Goal: Check status: Check status

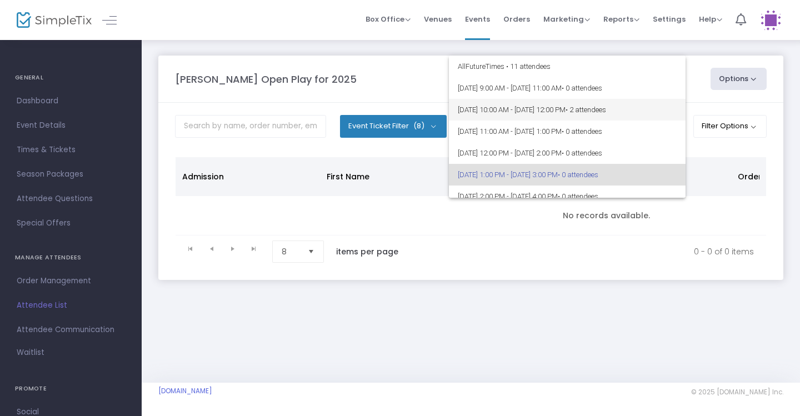
scroll to position [48, 0]
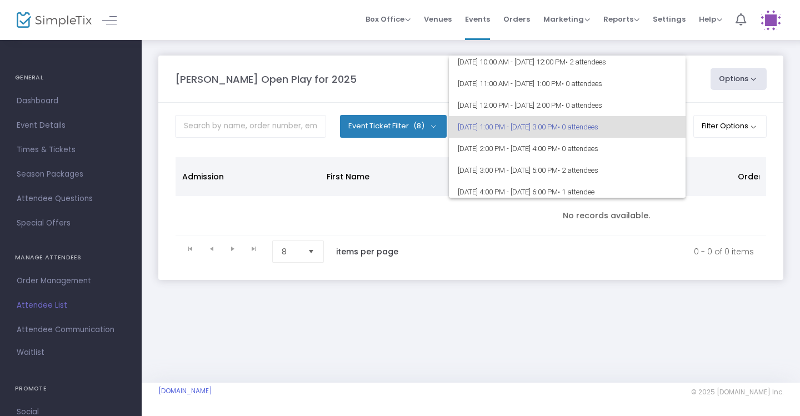
click at [597, 43] on div at bounding box center [400, 208] width 800 height 416
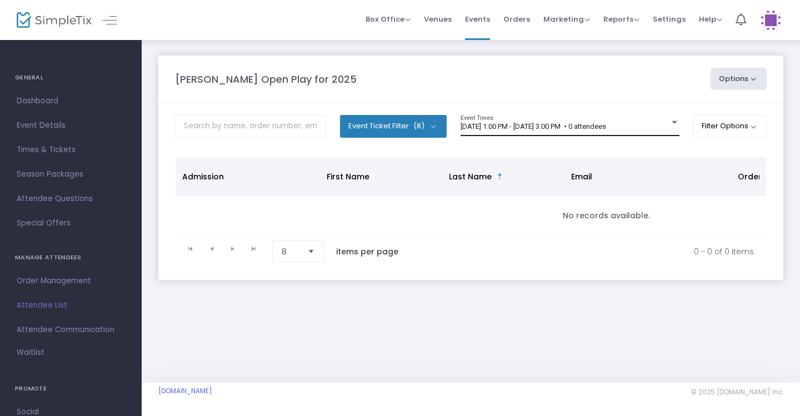
click at [643, 133] on div "[DATE] 1:00 PM - [DATE] 3:00 PM • 0 attendees Event Times" at bounding box center [570, 125] width 219 height 21
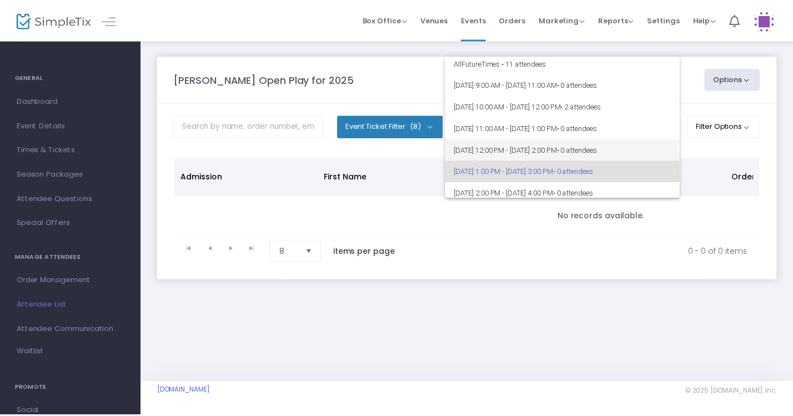
scroll to position [3, 0]
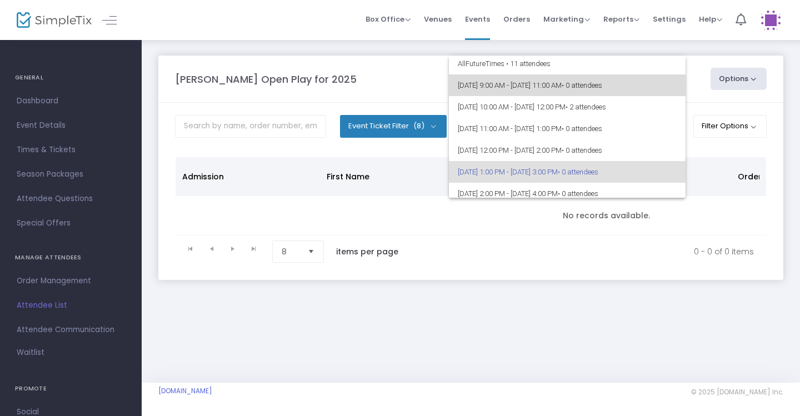
click at [574, 85] on span "[DATE] 9:00 AM - [DATE] 11:00 AM • 0 attendees" at bounding box center [567, 85] width 219 height 22
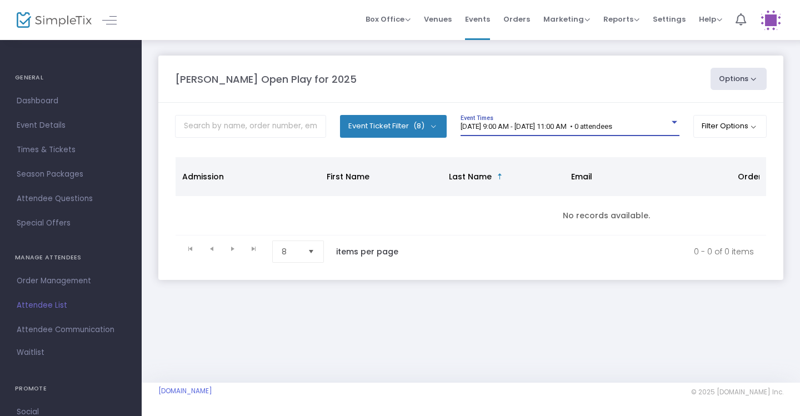
click at [656, 128] on div "9/19/2025 @ 9:00 AM - 9/19/2025 @ 11:00 AM • 0 attendees" at bounding box center [565, 127] width 209 height 8
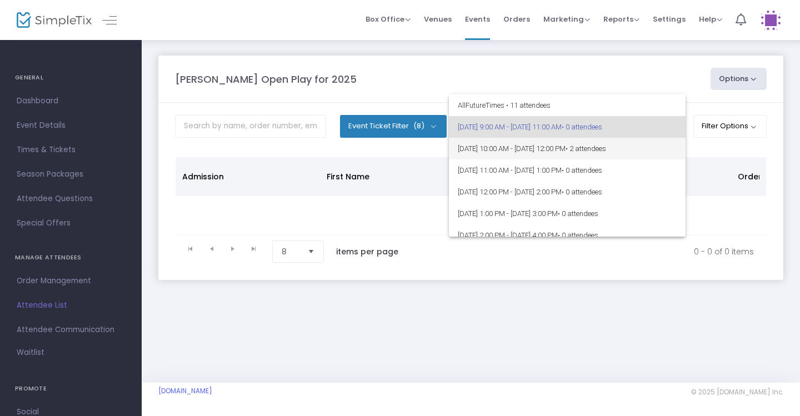
click at [622, 156] on span "9/19/2025 @ 10:00 AM - 9/19/2025 @ 12:00 PM • 2 attendees" at bounding box center [567, 149] width 219 height 22
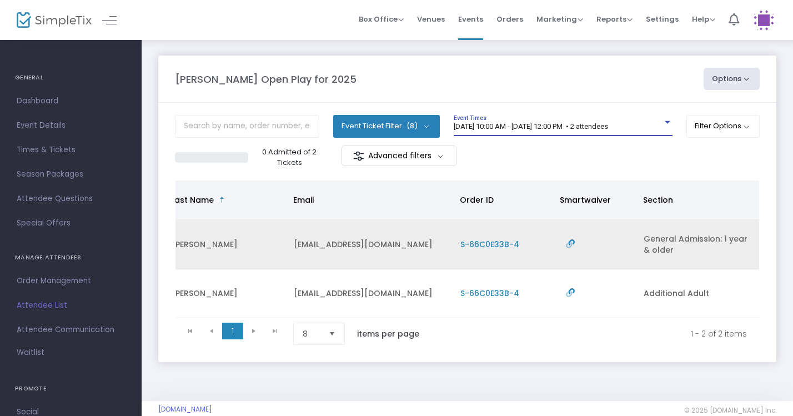
scroll to position [0, 277]
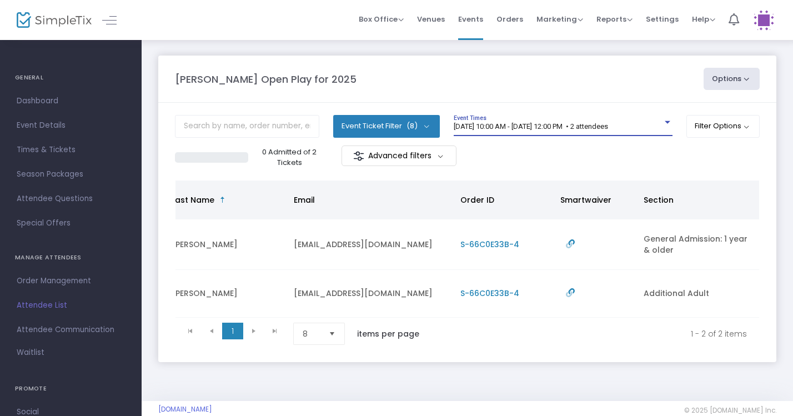
click at [608, 125] on span "9/19/2025 @ 10:00 AM - 9/19/2025 @ 12:00 PM • 2 attendees" at bounding box center [531, 126] width 154 height 8
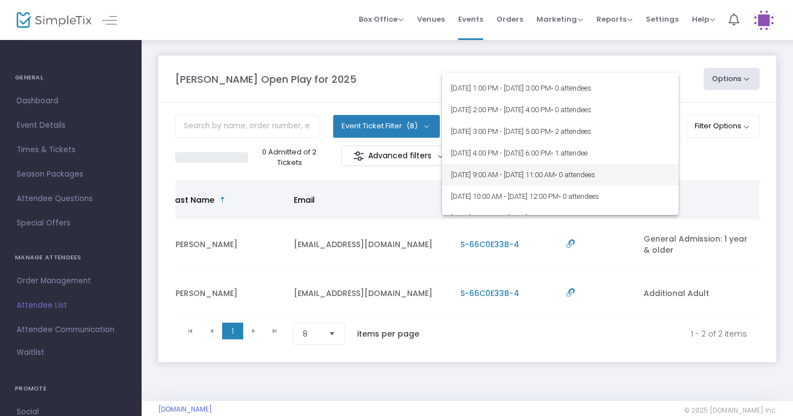
scroll to position [93, 0]
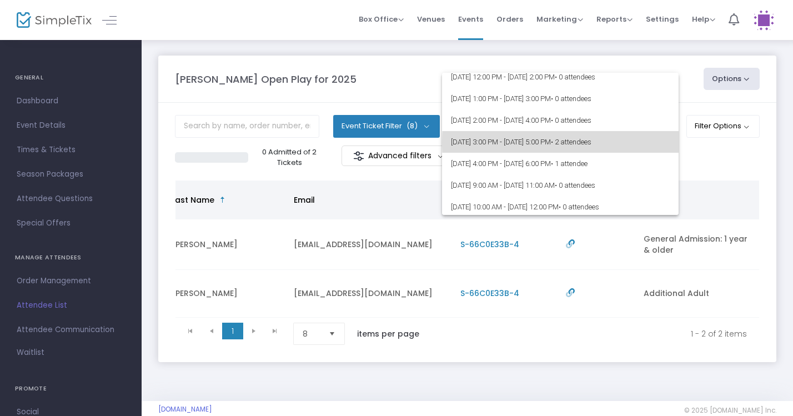
click at [592, 142] on span "• 2 attendees" at bounding box center [571, 142] width 41 height 8
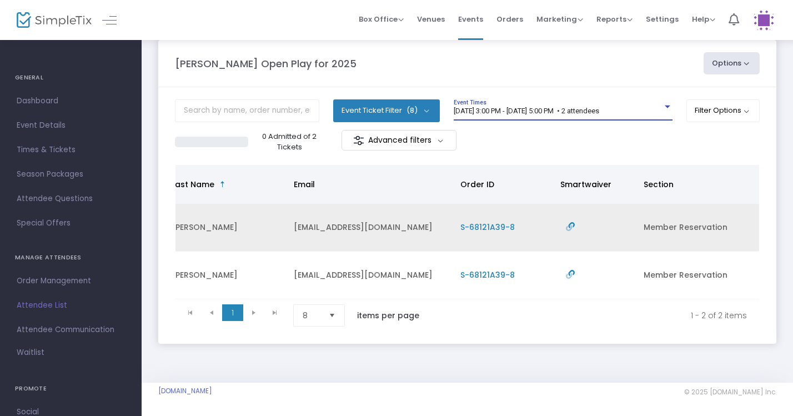
scroll to position [22, 0]
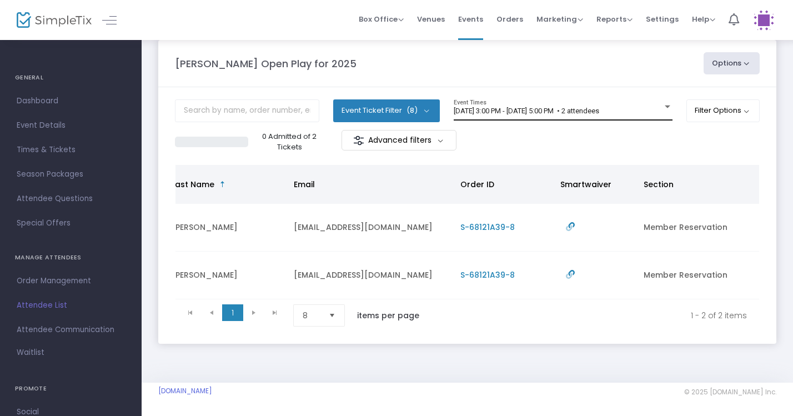
click at [587, 100] on div "9/19/2025 @ 3:00 PM - 9/19/2025 @ 5:00 PM • 2 attendees Event Times" at bounding box center [563, 109] width 219 height 21
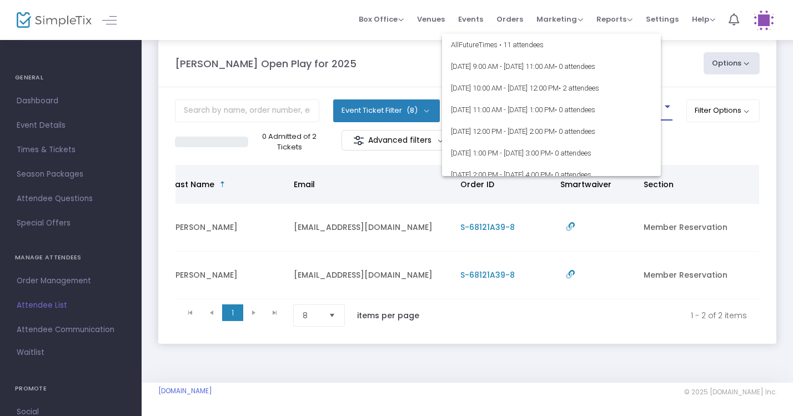
scroll to position [91, 0]
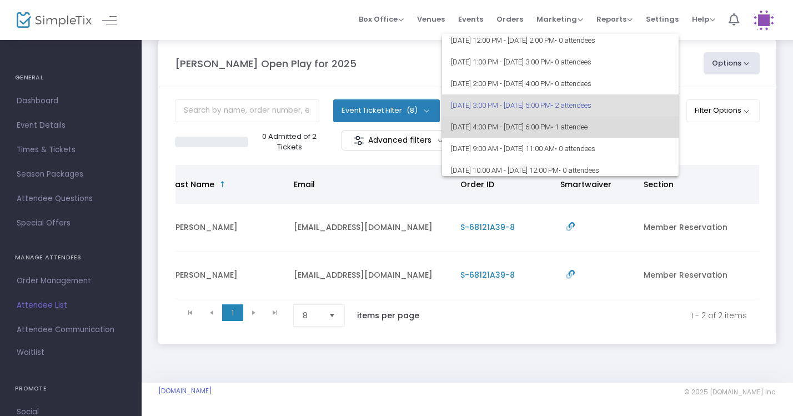
click at [610, 132] on span "9/19/2025 @ 4:00 PM - 9/19/2025 @ 6:00 PM • 1 attendee" at bounding box center [560, 127] width 219 height 22
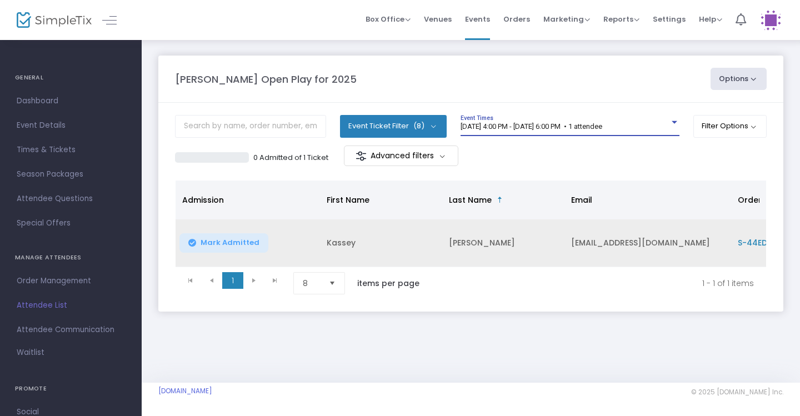
scroll to position [0, 0]
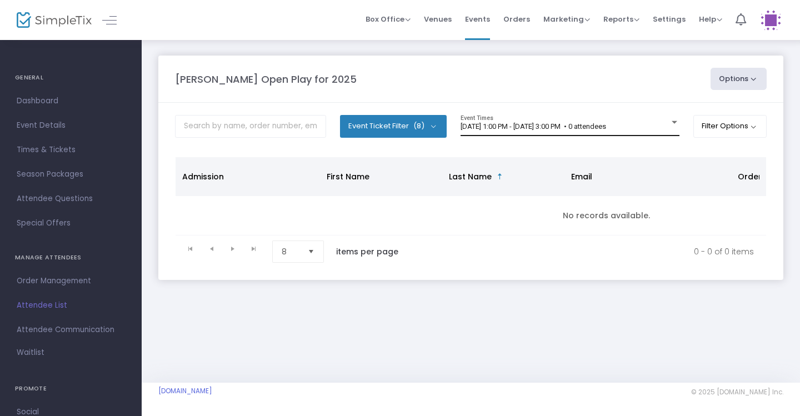
click at [625, 118] on div "9/19/2025 @ 1:00 PM - 9/19/2025 @ 3:00 PM • 0 attendees Event Times" at bounding box center [570, 125] width 219 height 21
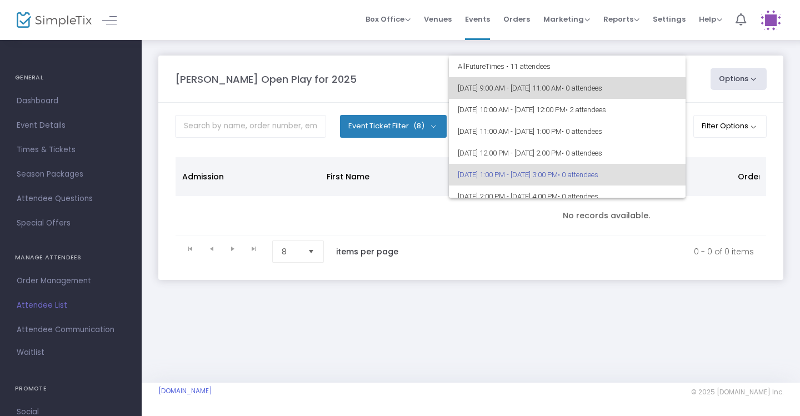
click at [613, 97] on span "9/19/2025 @ 9:00 AM - 9/19/2025 @ 11:00 AM • 0 attendees" at bounding box center [567, 88] width 219 height 22
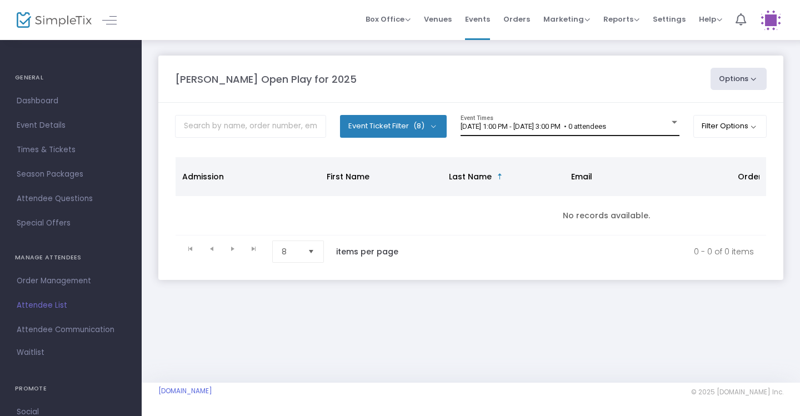
click at [576, 132] on div "9/19/2025 @ 1:00 PM - 9/19/2025 @ 3:00 PM • 0 attendees Event Times" at bounding box center [570, 125] width 219 height 21
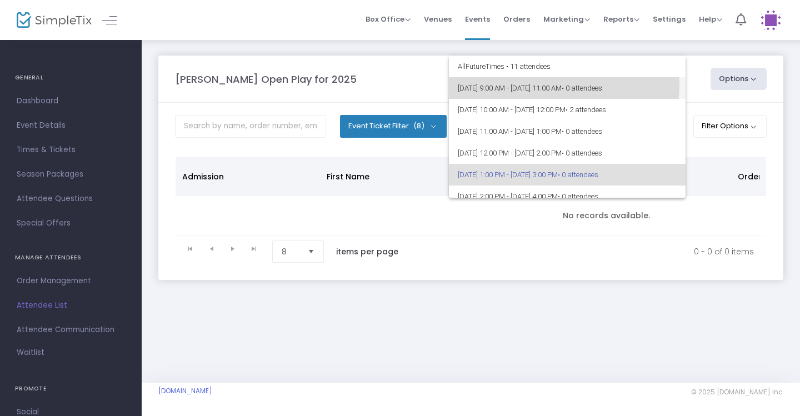
click at [552, 86] on span "9/19/2025 @ 9:00 AM - 9/19/2025 @ 11:00 AM • 0 attendees" at bounding box center [567, 88] width 219 height 22
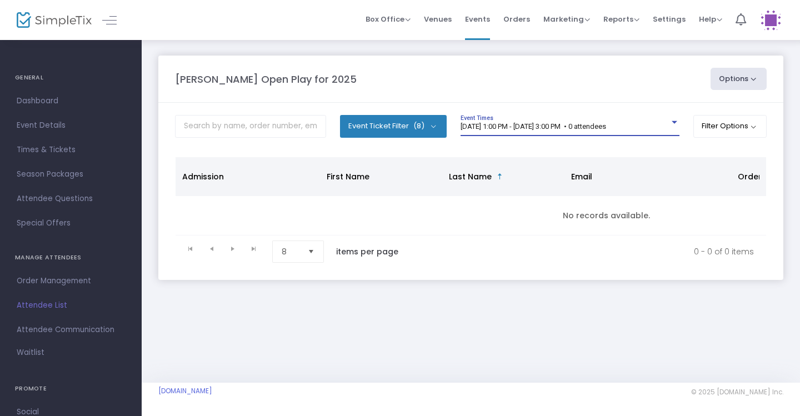
click at [556, 129] on span "[DATE] 1:00 PM - [DATE] 3:00 PM • 0 attendees" at bounding box center [534, 126] width 146 height 8
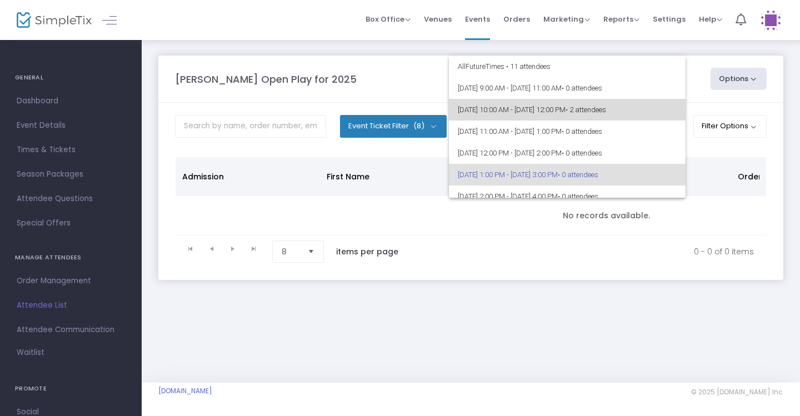
click at [581, 103] on span "9/19/2025 @ 10:00 AM - 9/19/2025 @ 12:00 PM • 2 attendees" at bounding box center [567, 110] width 219 height 22
